Goal: Transaction & Acquisition: Purchase product/service

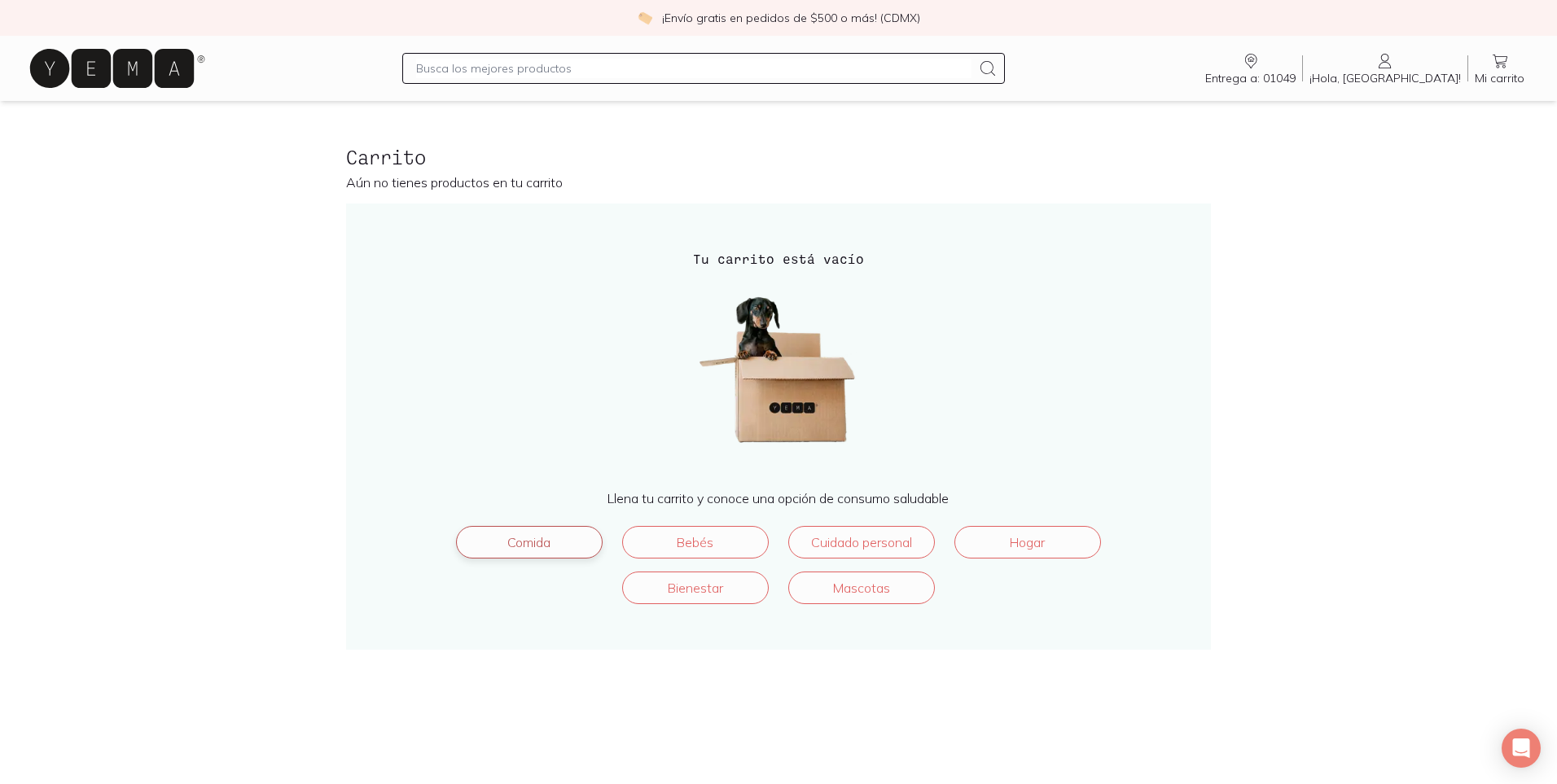
click at [529, 541] on link "Comida" at bounding box center [529, 542] width 147 height 33
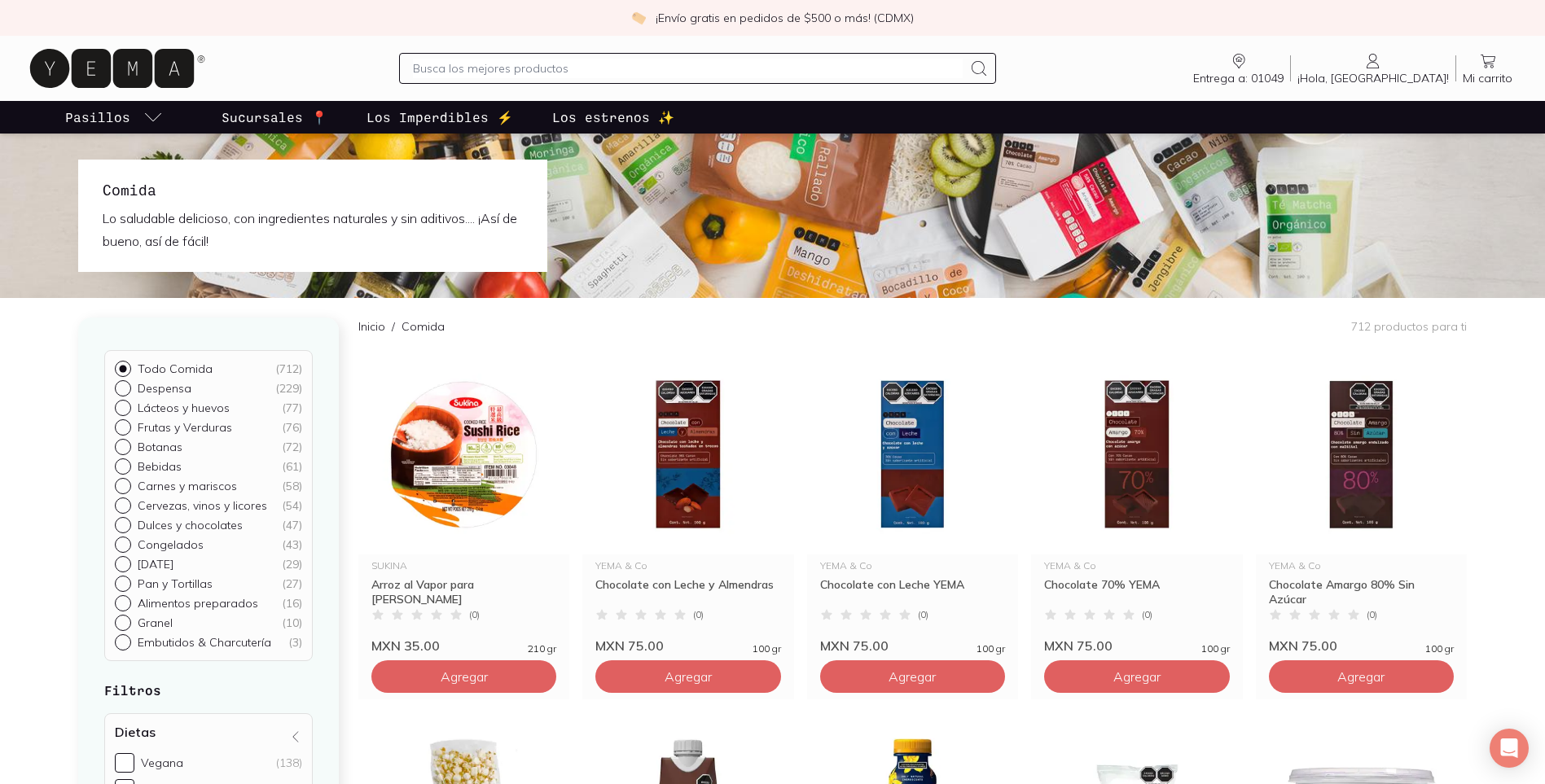
click at [120, 385] on input "Despensa ( 229 )" at bounding box center [122, 387] width 13 height 13
radio input "true"
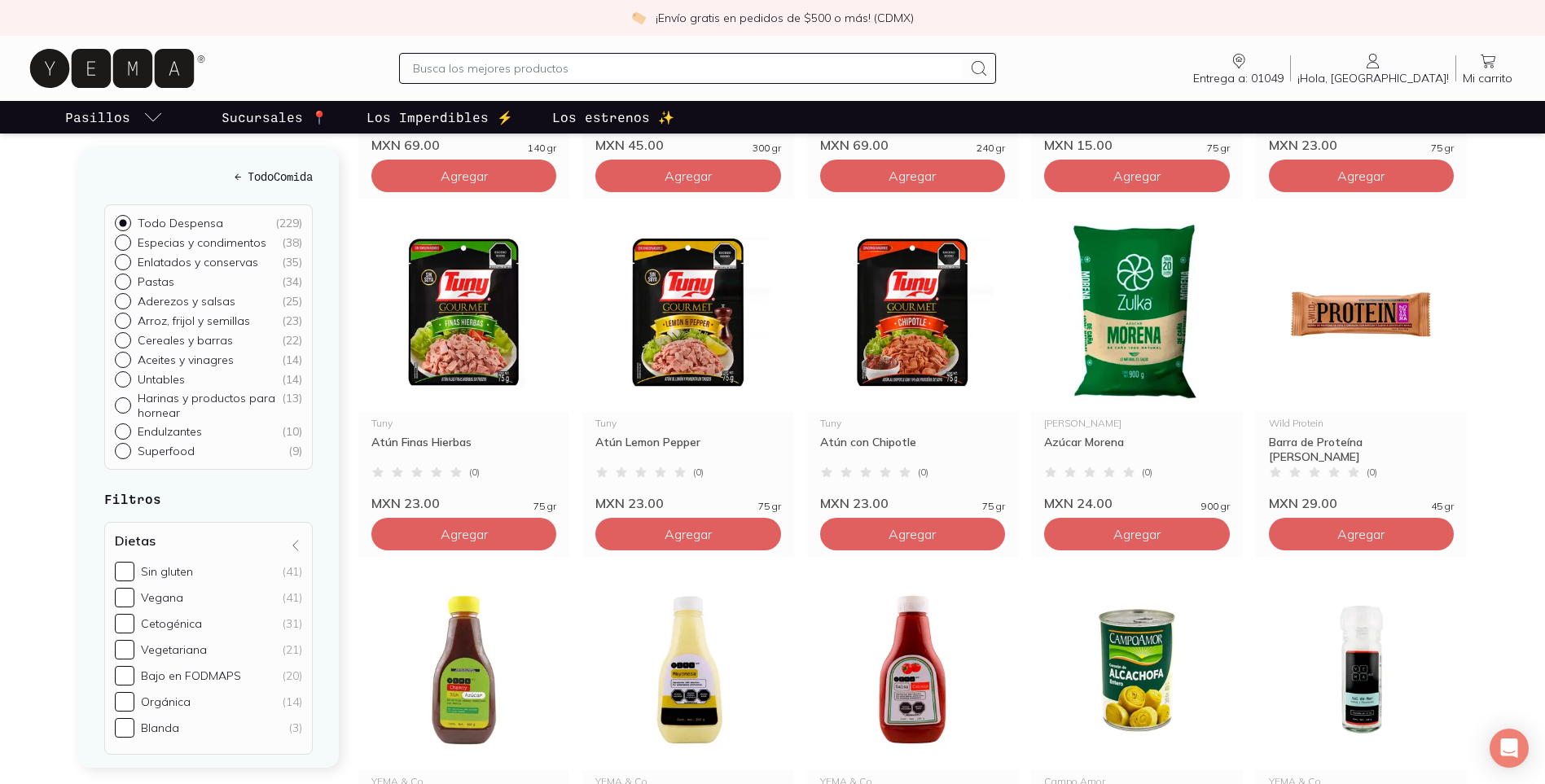
scroll to position [977, 0]
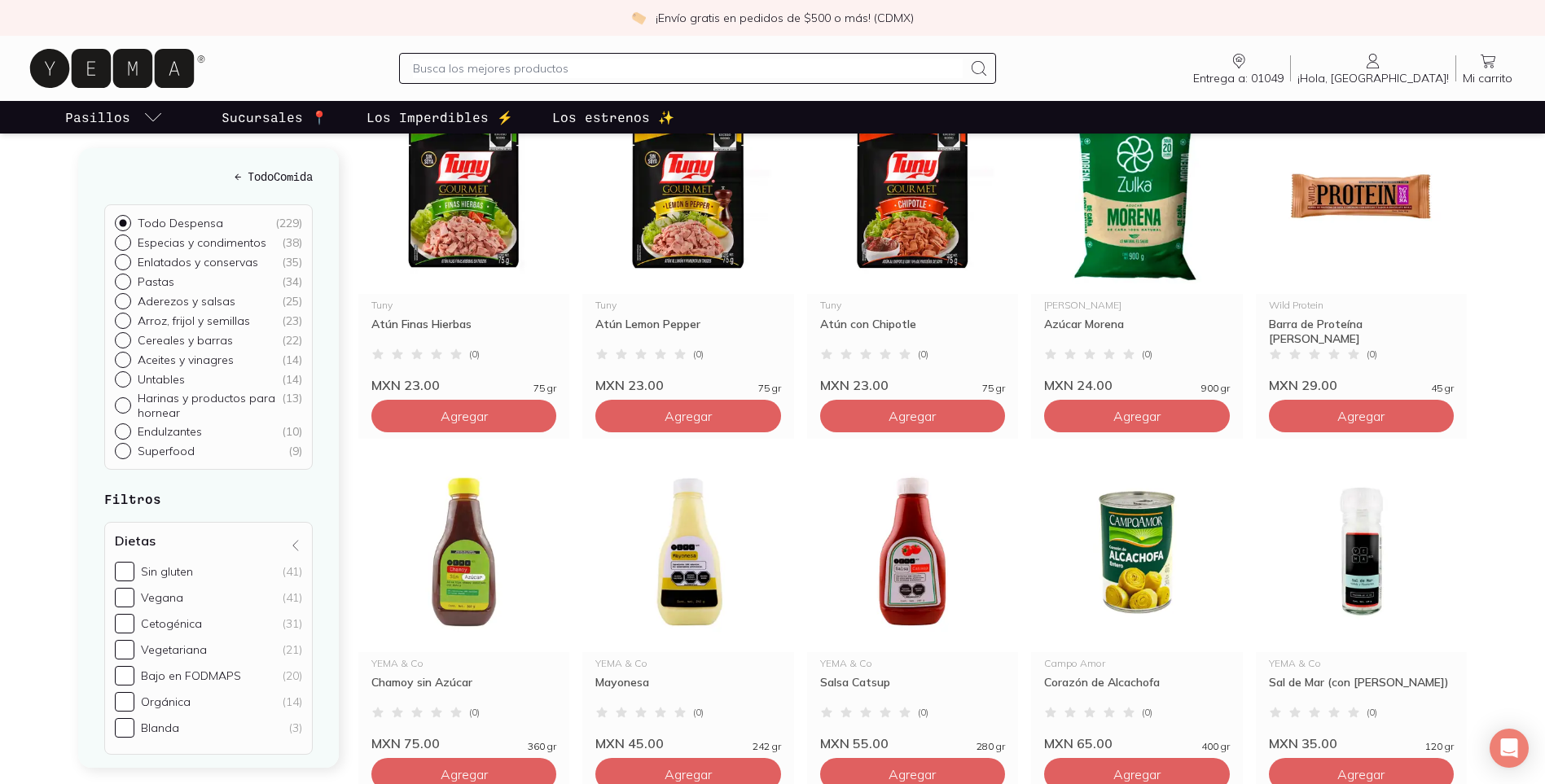
click at [125, 403] on input "Harinas y productos para hornear ( 13 )" at bounding box center [122, 404] width 13 height 13
radio input "true"
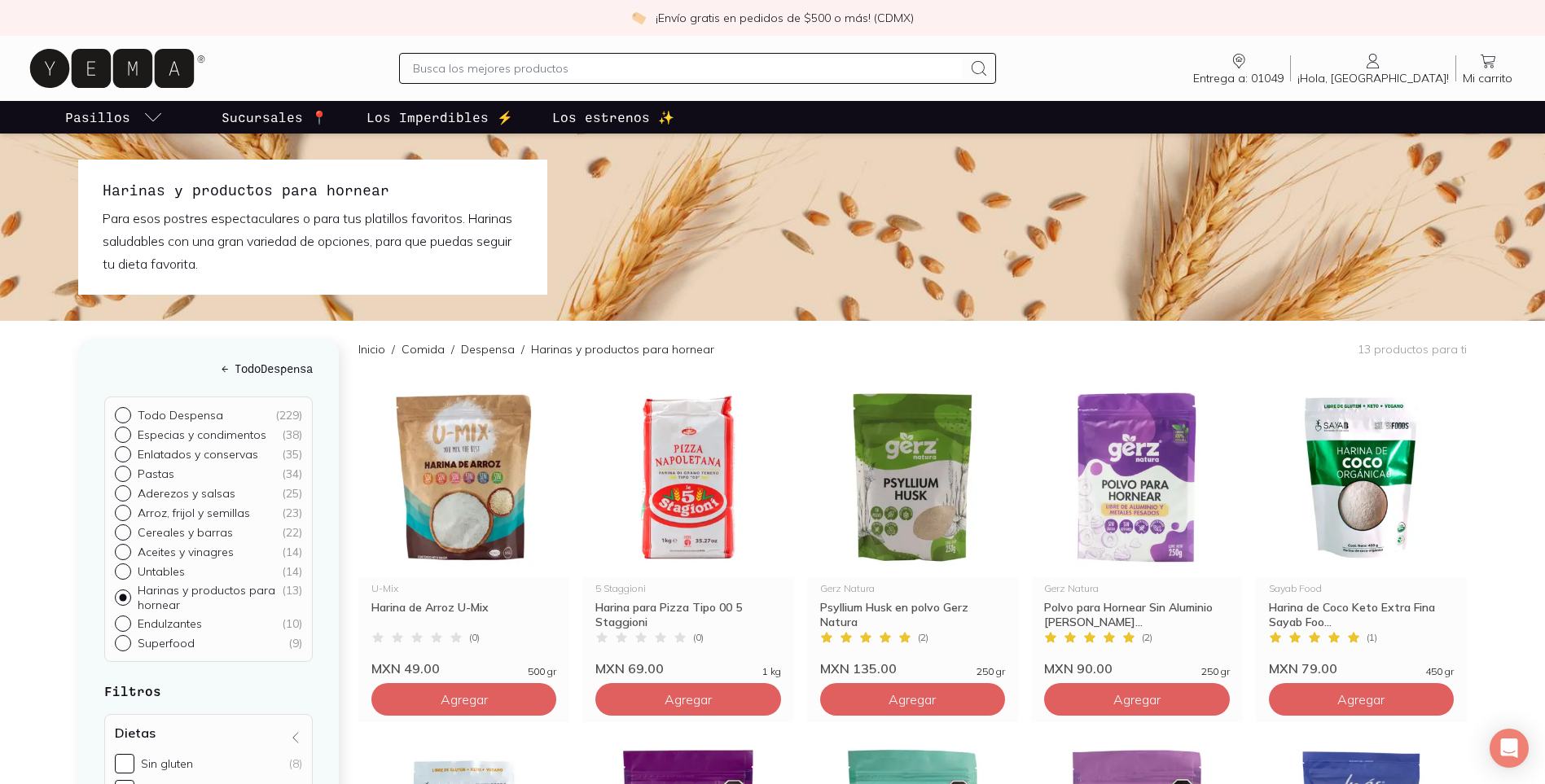
click at [246, 123] on p "Sucursales 📍" at bounding box center [274, 117] width 106 height 20
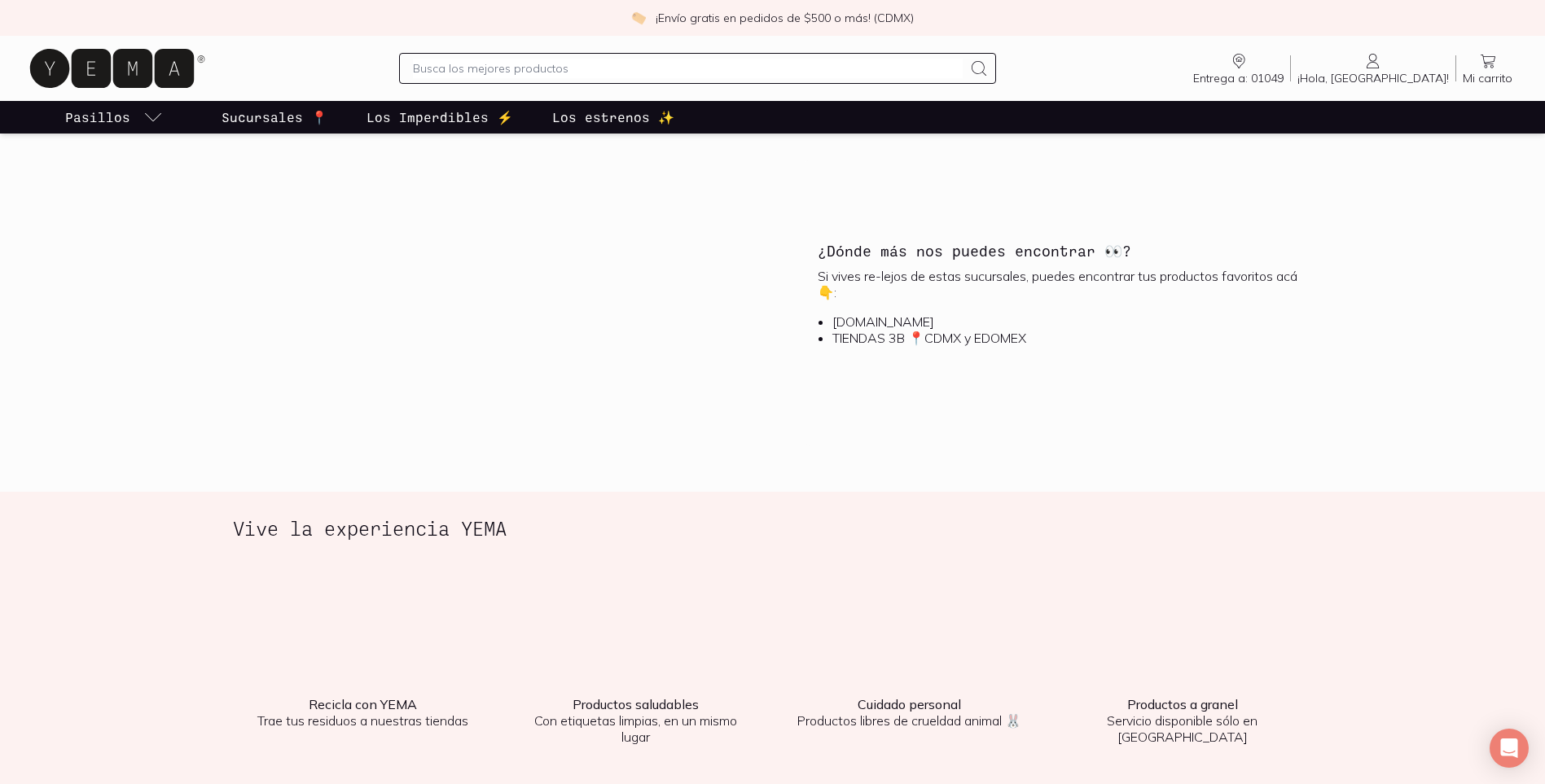
scroll to position [1791, 0]
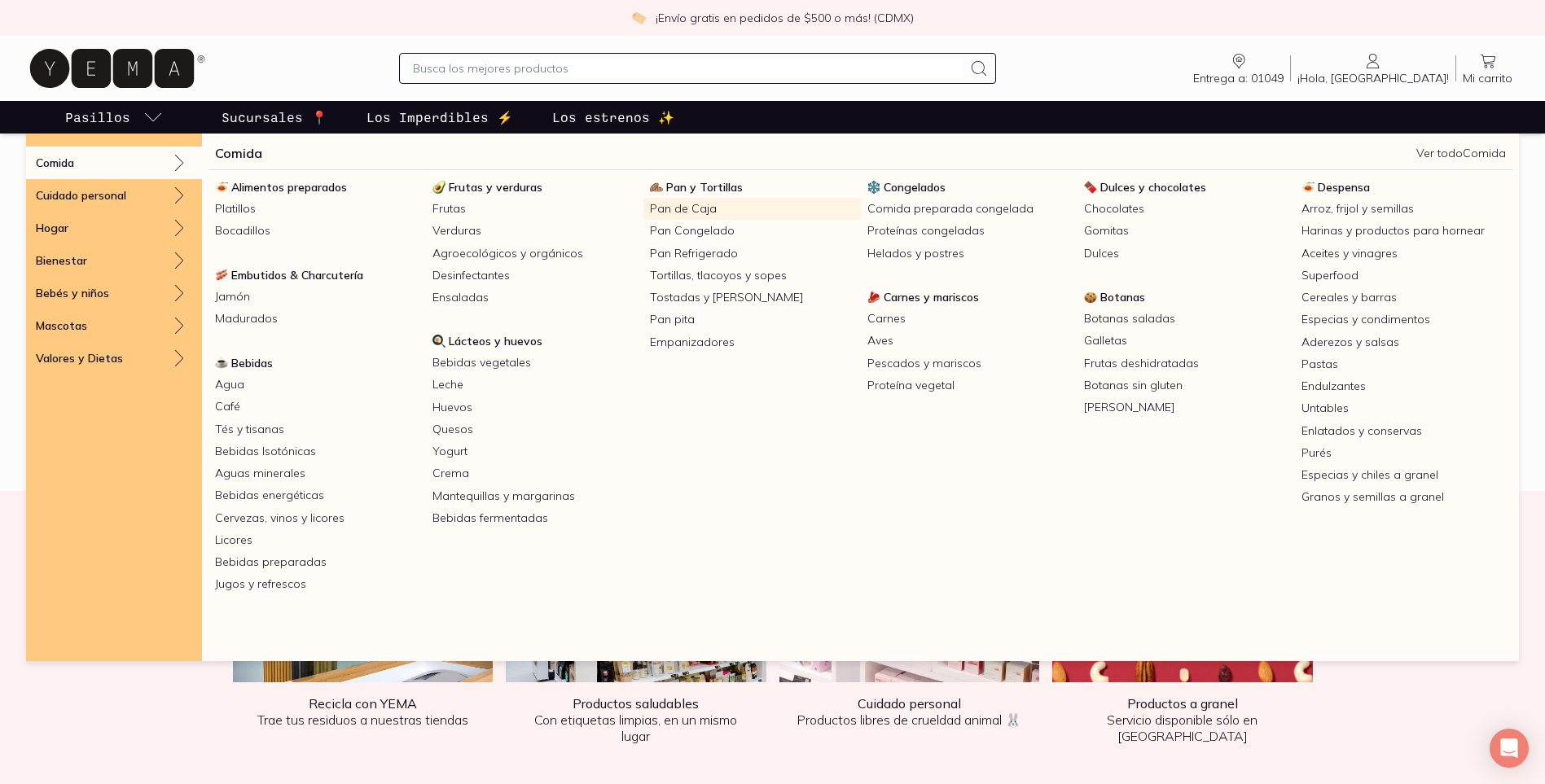
click at [665, 208] on link "Pan de Caja" at bounding box center [752, 209] width 218 height 22
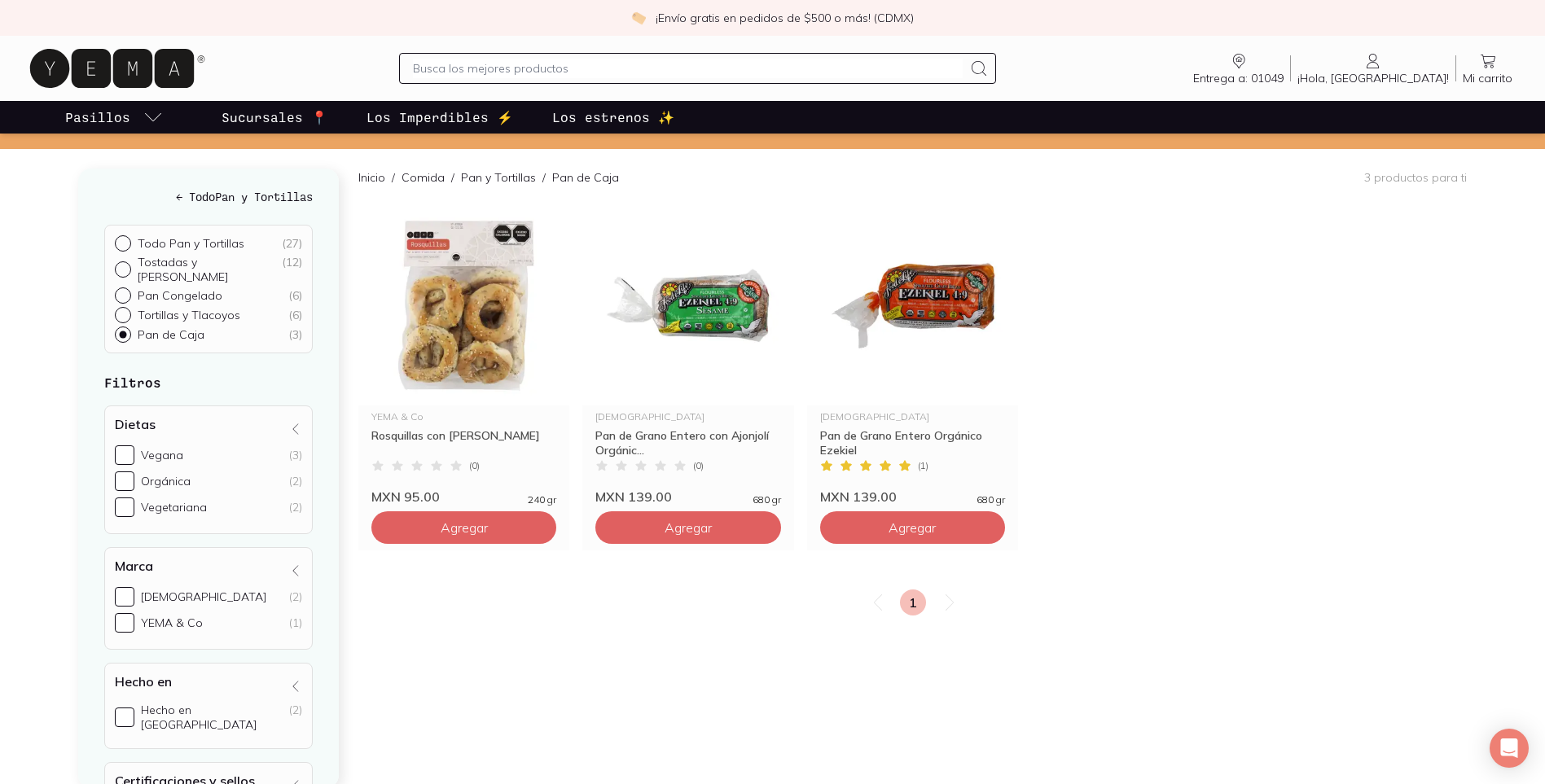
scroll to position [163, 0]
